Goal: Task Accomplishment & Management: Manage account settings

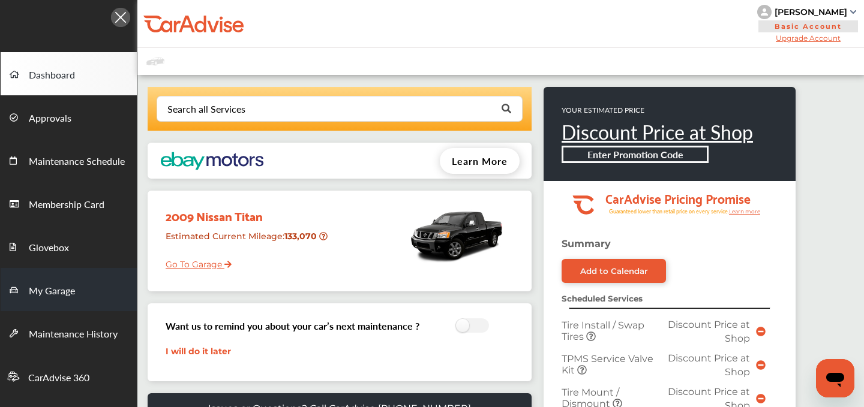
click at [61, 287] on span "My Garage" at bounding box center [52, 292] width 46 height 16
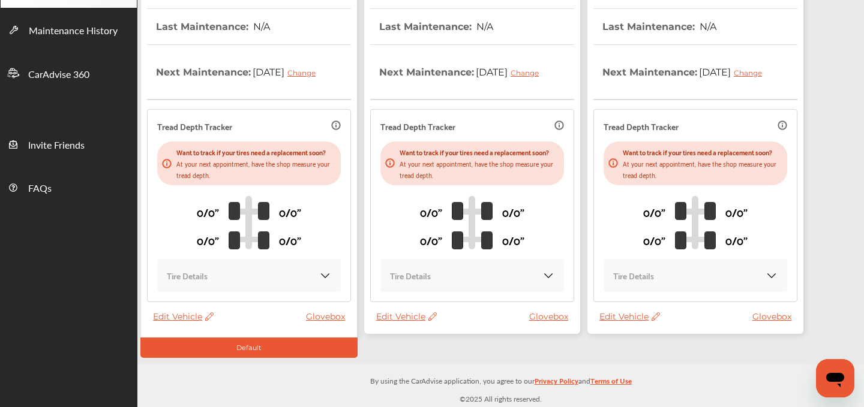
scroll to position [317, 0]
click at [615, 316] on span "Edit Vehicle" at bounding box center [629, 316] width 61 height 11
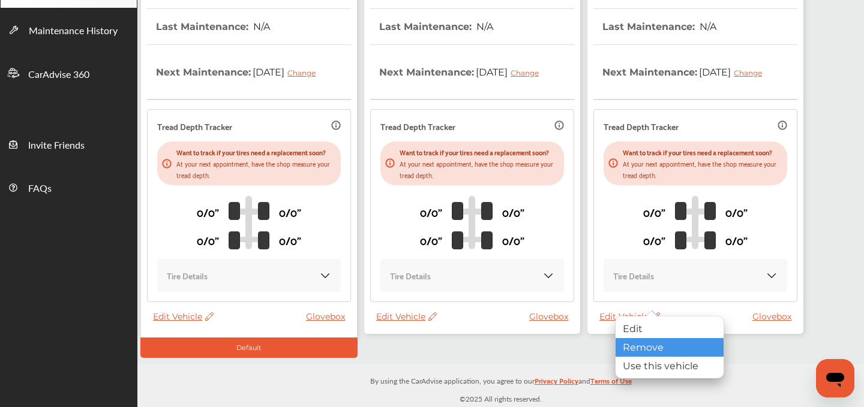
click at [644, 348] on div "Remove" at bounding box center [669, 347] width 108 height 19
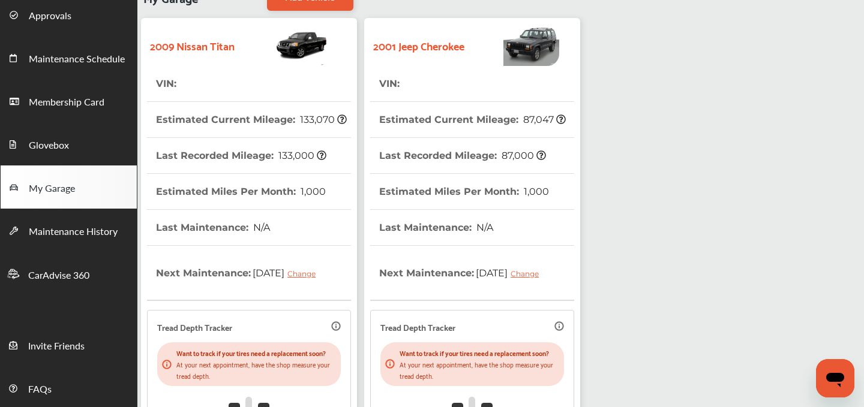
scroll to position [0, 0]
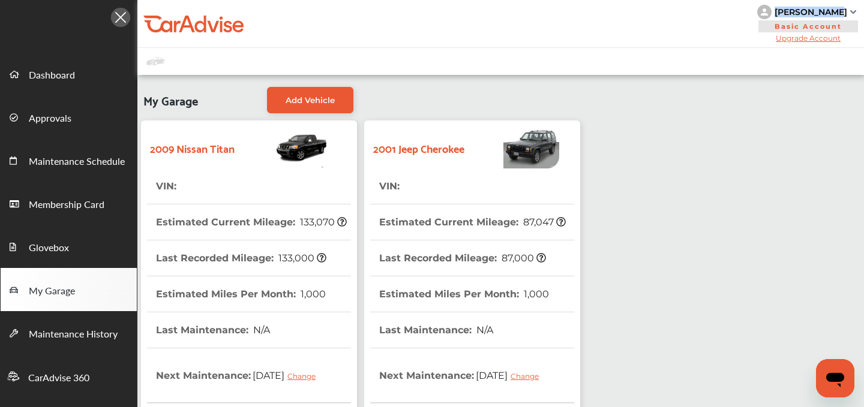
drag, startPoint x: 849, startPoint y: 7, endPoint x: 787, endPoint y: 11, distance: 61.3
click at [787, 11] on div "Seth Wheeler" at bounding box center [808, 12] width 102 height 14
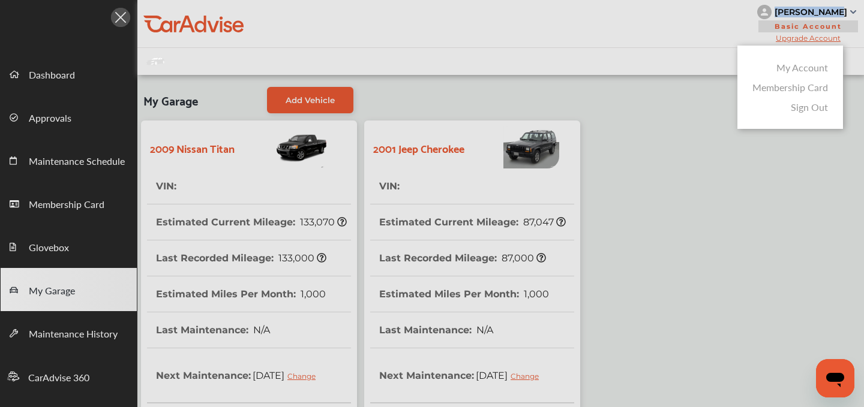
copy div "Seth Wheeler"
click at [588, 15] on div at bounding box center [432, 233] width 864 height 467
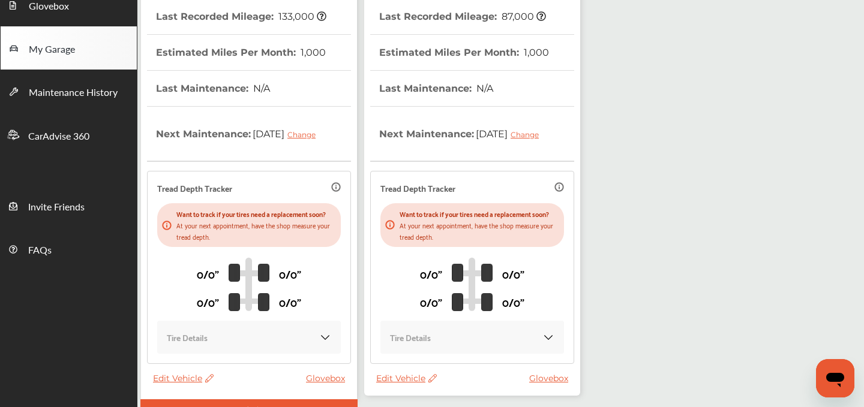
scroll to position [317, 0]
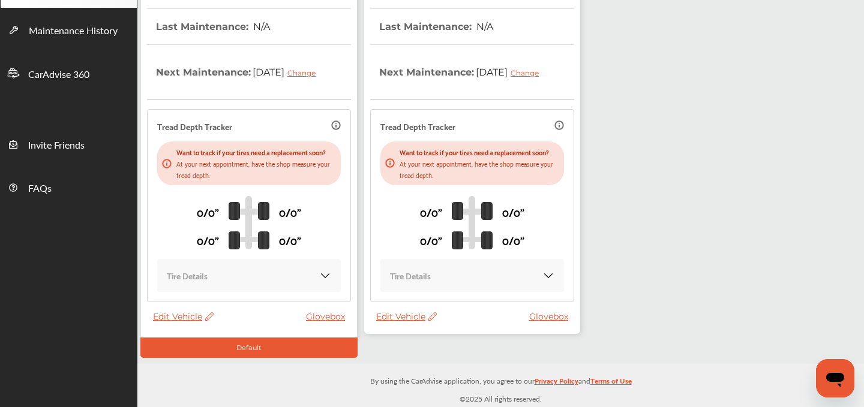
click at [400, 315] on span "Edit Vehicle" at bounding box center [406, 316] width 61 height 11
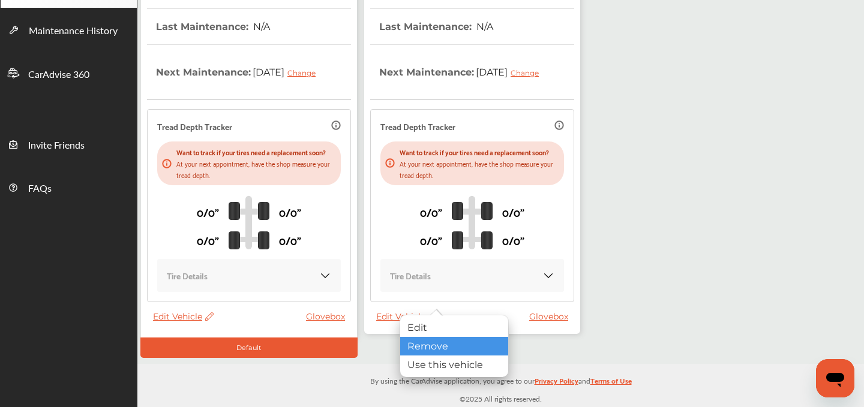
click at [425, 341] on div "Remove" at bounding box center [454, 346] width 108 height 19
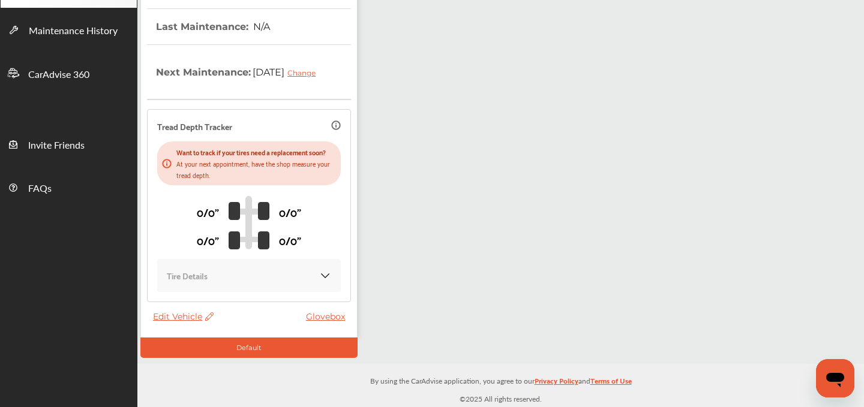
scroll to position [0, 0]
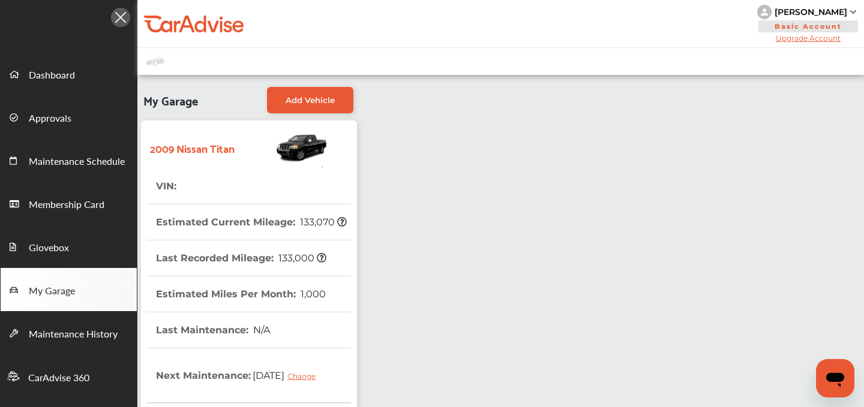
click at [291, 85] on div "My Garage Add Vehicle 2009 Nissan Titan VIN : Estimated Current Mileage : 133,0…" at bounding box center [248, 371] width 223 height 581
click at [293, 95] on span "Add Vehicle" at bounding box center [309, 100] width 49 height 10
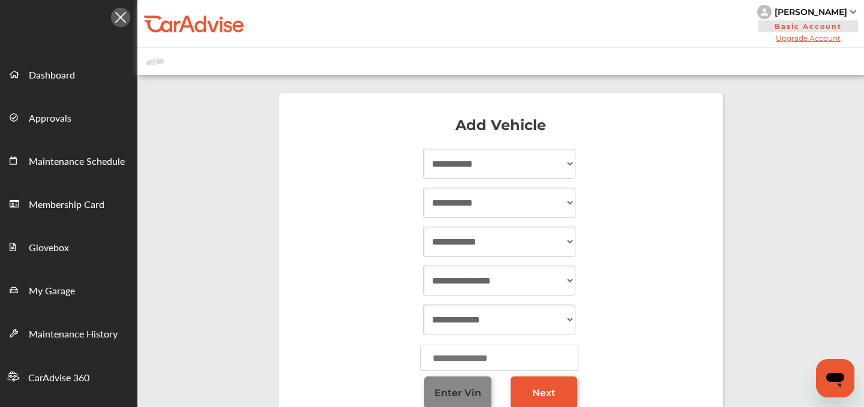
click at [450, 385] on link "Enter Vin" at bounding box center [457, 393] width 67 height 32
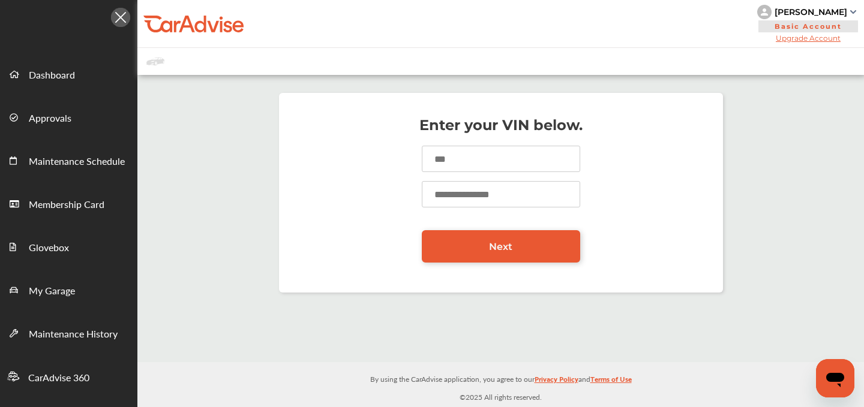
click at [452, 149] on input at bounding box center [501, 159] width 158 height 26
paste input "**********"
type input "**********"
click at [448, 189] on input "number" at bounding box center [501, 194] width 158 height 26
type input "*****"
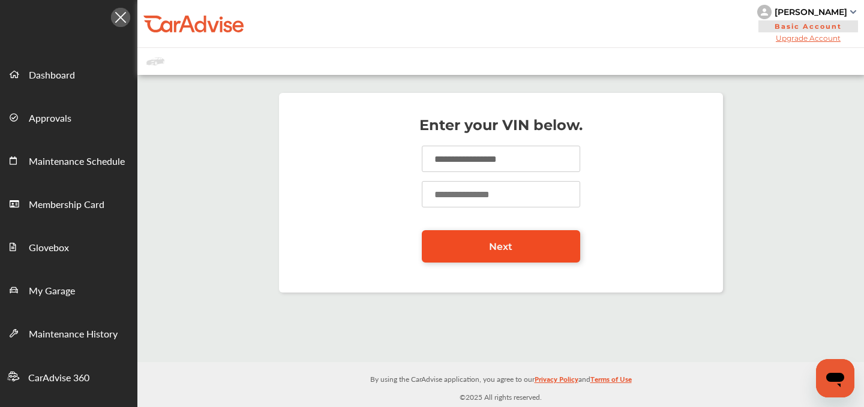
click at [464, 233] on link "Next" at bounding box center [501, 246] width 158 height 32
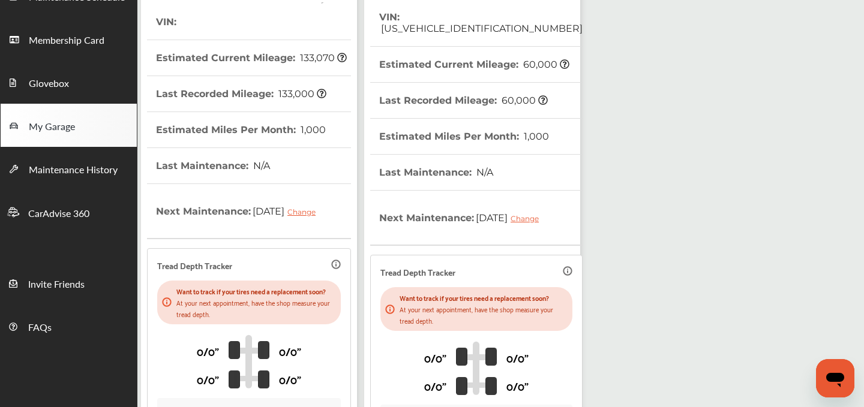
scroll to position [317, 0]
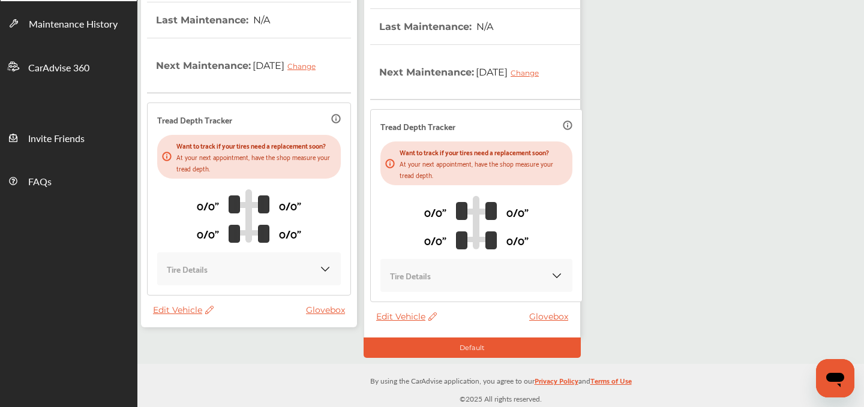
click at [171, 315] on span "Edit Vehicle" at bounding box center [183, 310] width 61 height 11
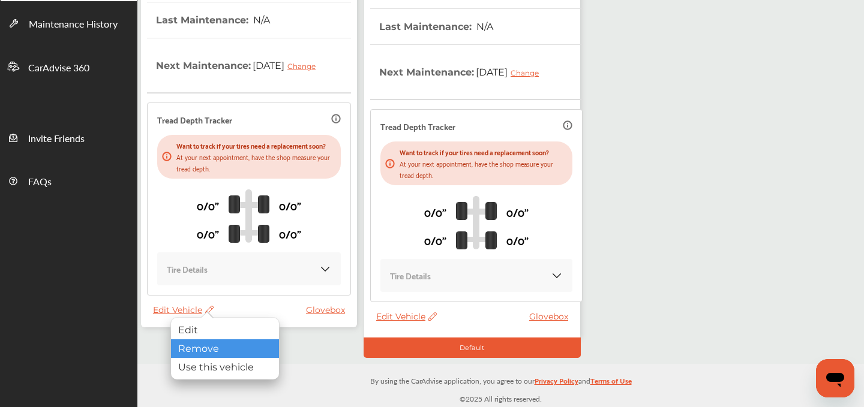
click at [202, 347] on div "Remove" at bounding box center [225, 348] width 108 height 19
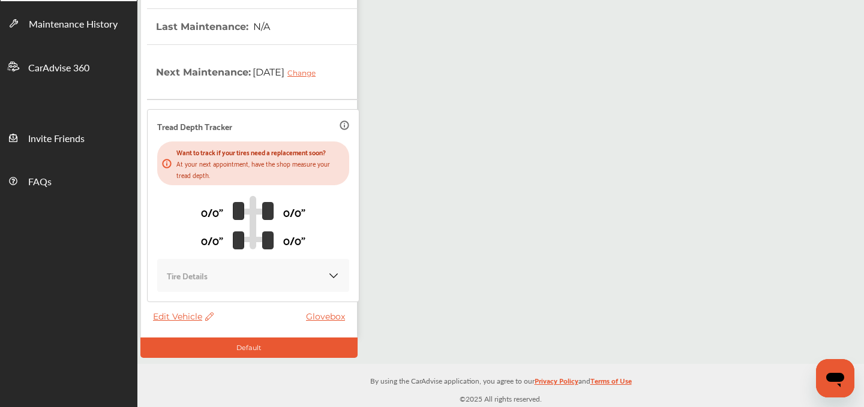
scroll to position [0, 0]
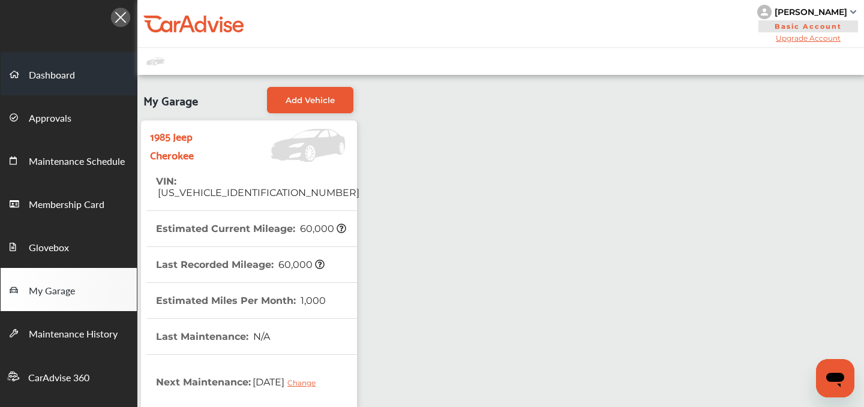
click at [61, 73] on span "Dashboard" at bounding box center [52, 76] width 46 height 16
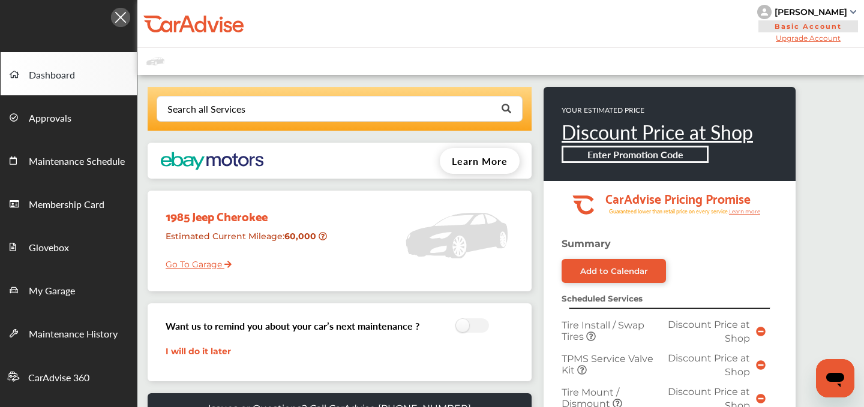
scroll to position [590, 0]
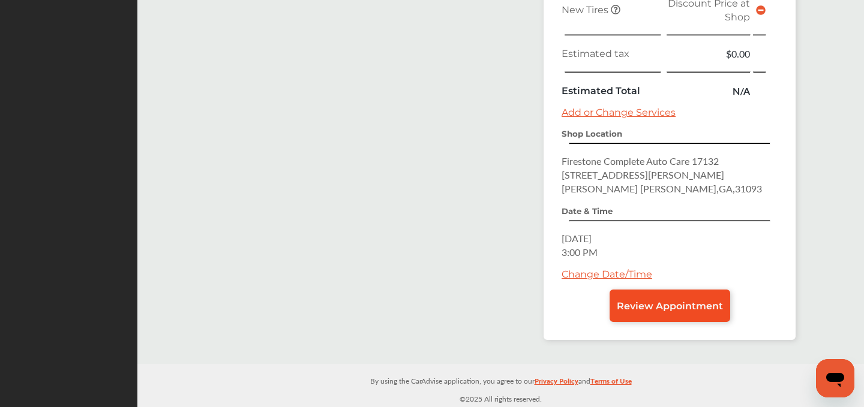
click at [657, 295] on link "Review Appointment" at bounding box center [669, 306] width 121 height 32
